Goal: Find specific page/section: Find specific page/section

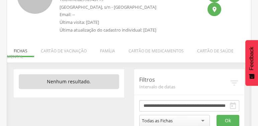
scroll to position [76, 0]
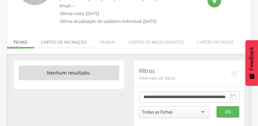
click at [71, 43] on li "Cartão de vacinação" at bounding box center [63, 40] width 59 height 16
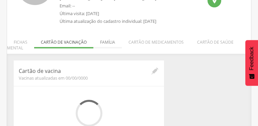
click at [95, 43] on li "Família" at bounding box center [107, 40] width 28 height 16
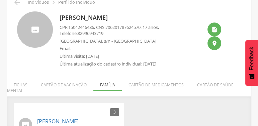
scroll to position [30, 0]
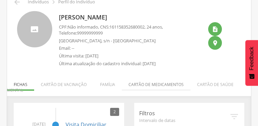
scroll to position [57, 0]
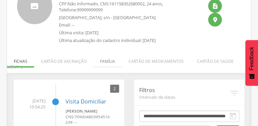
click at [106, 62] on li "Família" at bounding box center [107, 60] width 28 height 16
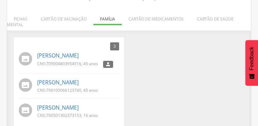
scroll to position [106, 0]
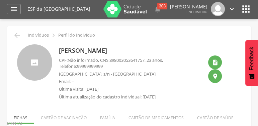
scroll to position [76, 0]
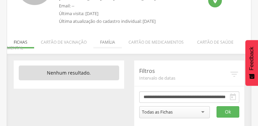
click at [106, 44] on li "Família" at bounding box center [107, 40] width 28 height 16
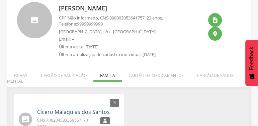
scroll to position [0, 0]
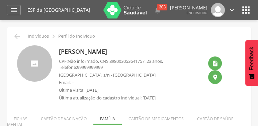
drag, startPoint x: 54, startPoint y: 51, endPoint x: 180, endPoint y: 49, distance: 126.0
click at [180, 49] on div "José Eduardo Rodrigues dos Santos CPF: Não informado , CNS: 898003053641757 , 2…" at bounding box center [129, 74] width 224 height 59
copy p "José Eduardo Rodrigues dos Santos"
